Goal: Find specific page/section: Find specific page/section

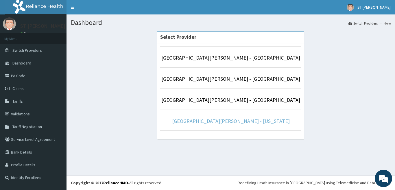
click at [235, 121] on link "[GEOGRAPHIC_DATA][PERSON_NAME] - [US_STATE]" at bounding box center [231, 121] width 118 height 7
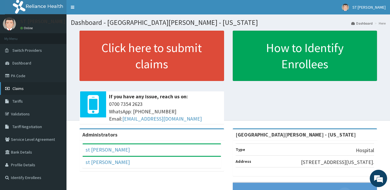
click at [29, 82] on link "Claims" at bounding box center [33, 88] width 66 height 13
click at [26, 77] on link "PA Code" at bounding box center [33, 75] width 66 height 13
